Goal: Transaction & Acquisition: Purchase product/service

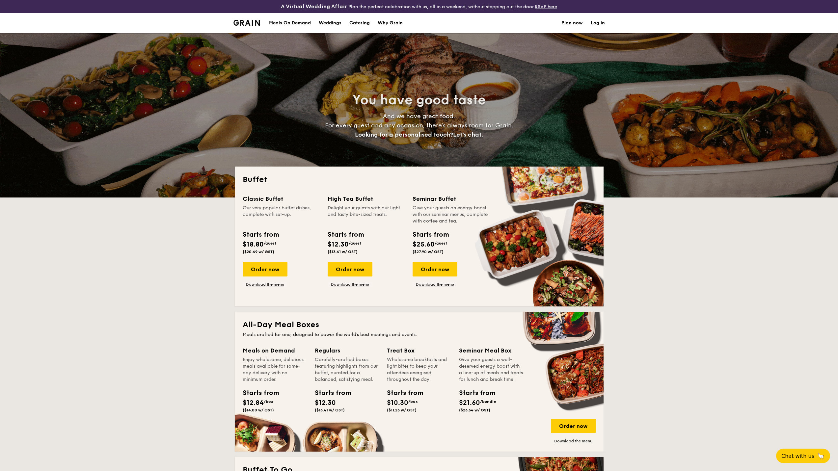
select select
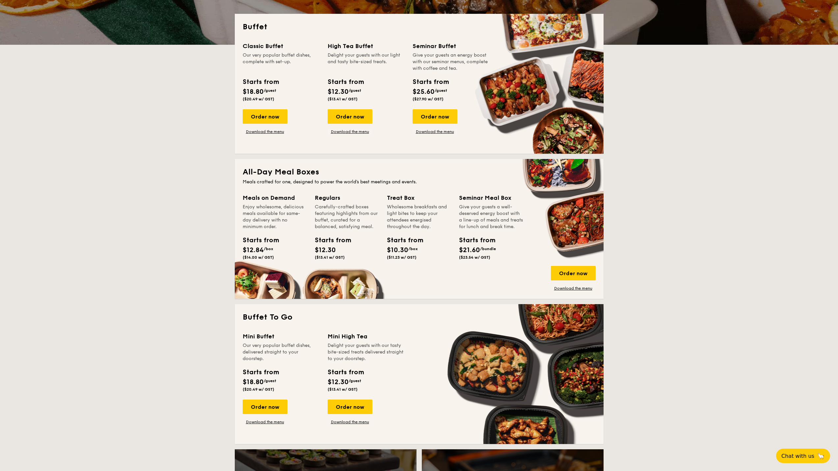
scroll to position [156, 0]
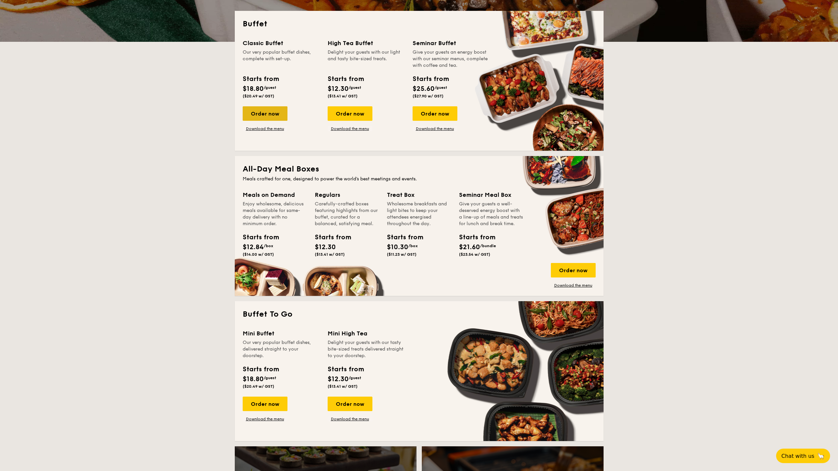
click at [275, 118] on div "Order now" at bounding box center [265, 113] width 45 height 14
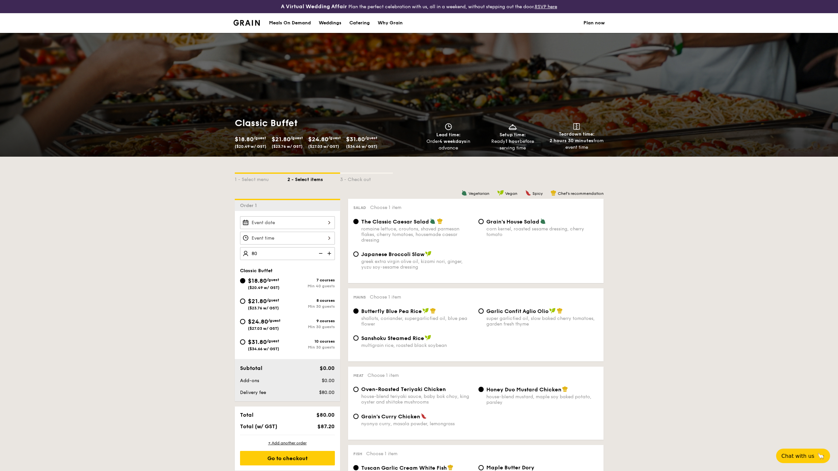
type input "80 guests"
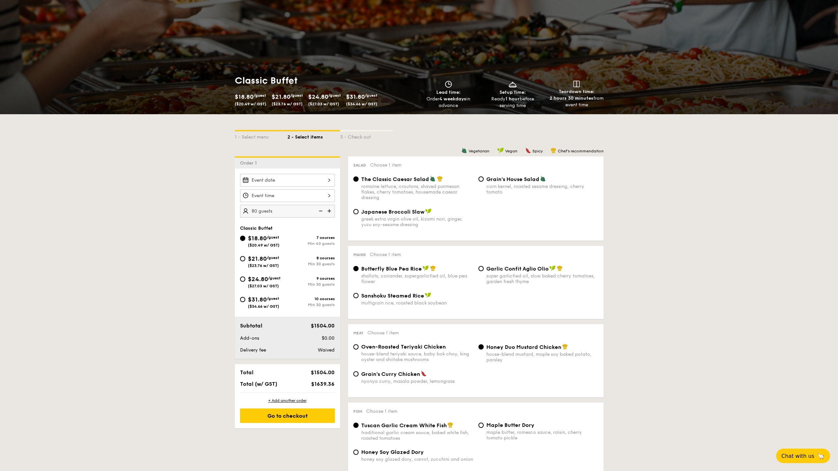
scroll to position [43, 0]
click at [241, 256] on input "$21.80 /guest ($23.76 w/ GST) 8 courses Min 30 guests" at bounding box center [242, 257] width 5 height 5
radio input "true"
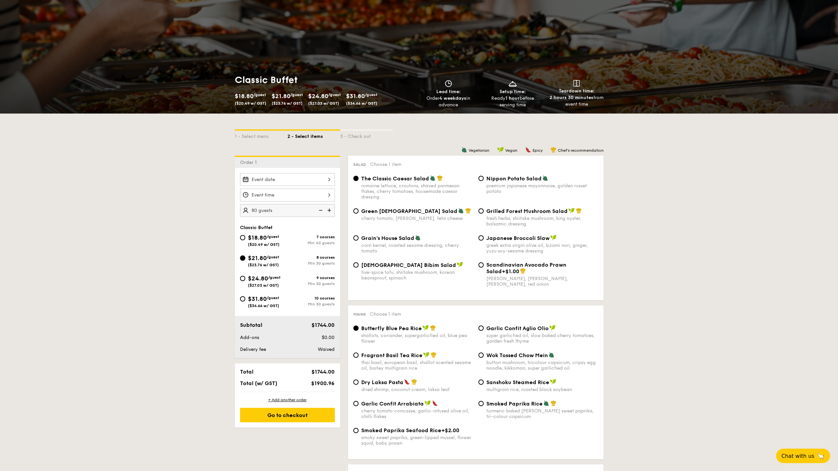
radio input "true"
